Goal: Check status

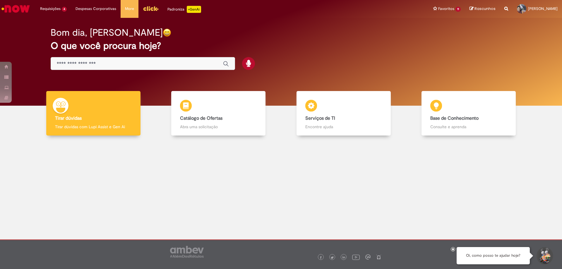
click at [0, 0] on link "Exibir Todas as Solicitações" at bounding box center [0, 0] width 0 height 0
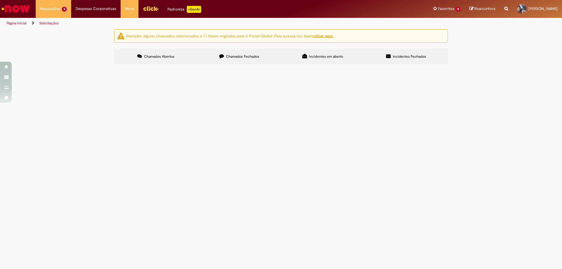
click at [87, 66] on div "Atenção: alguns chamados relacionados a T.I foram migrados para o Portal Global…" at bounding box center [281, 47] width 562 height 37
click at [0, 0] on span "Na tentativa de emitir NF para um cliente ativo, o sistema está retornando com …" at bounding box center [0, 0] width 0 height 0
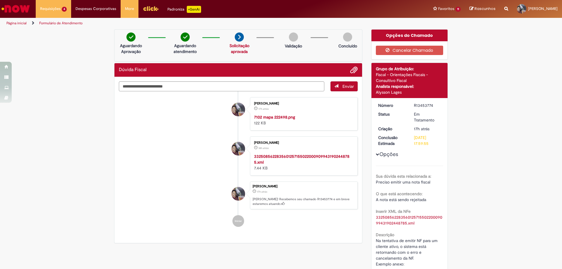
drag, startPoint x: 373, startPoint y: 91, endPoint x: 404, endPoint y: 93, distance: 30.5
click at [404, 93] on div "Detalhes do tíquete Grupo de Atribuição: Fiscal - Orientações Fiscais - Consult…" at bounding box center [409, 80] width 76 height 35
copy div "Alysson Lages"
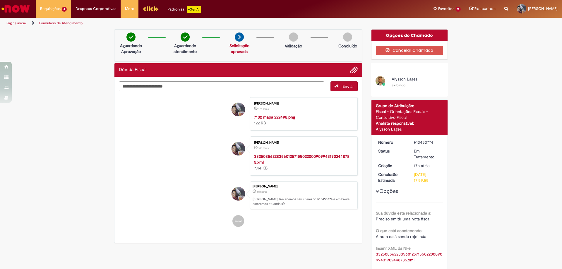
click at [19, 10] on img "Ir para a Homepage" at bounding box center [16, 9] width 30 height 12
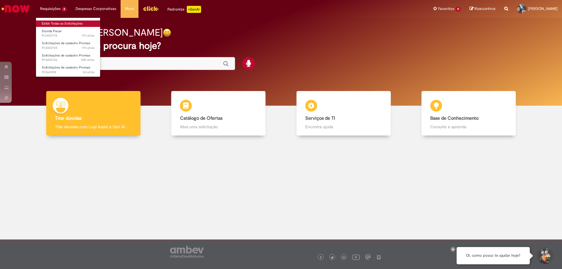
click at [52, 23] on link "Exibir Todas as Solicitações" at bounding box center [68, 23] width 64 height 6
